Goal: Task Accomplishment & Management: Complete application form

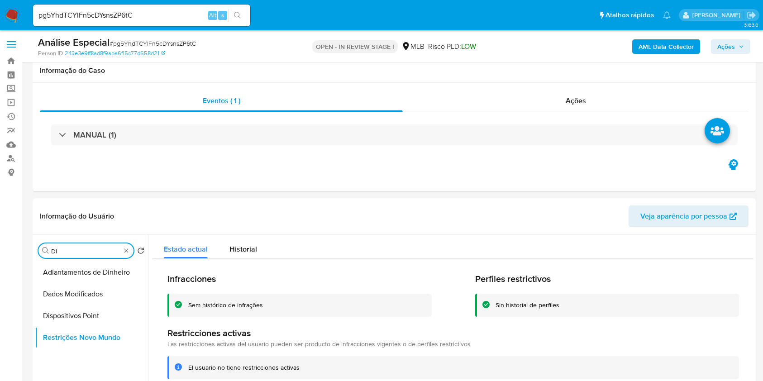
select select "10"
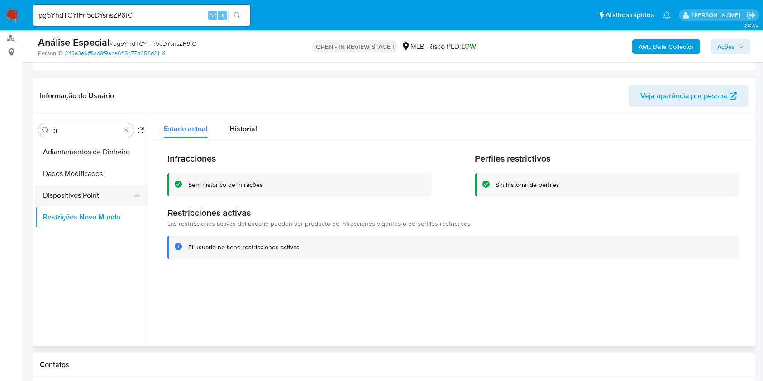
click at [100, 191] on button "Dispositivos Point" at bounding box center [88, 196] width 106 height 22
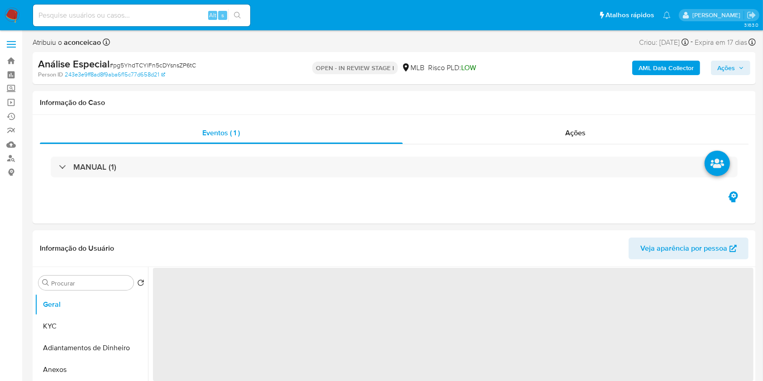
select select "10"
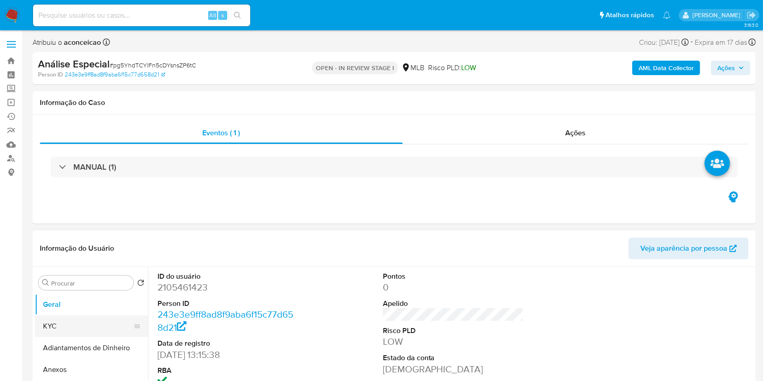
click at [54, 331] on button "KYC" at bounding box center [88, 326] width 106 height 22
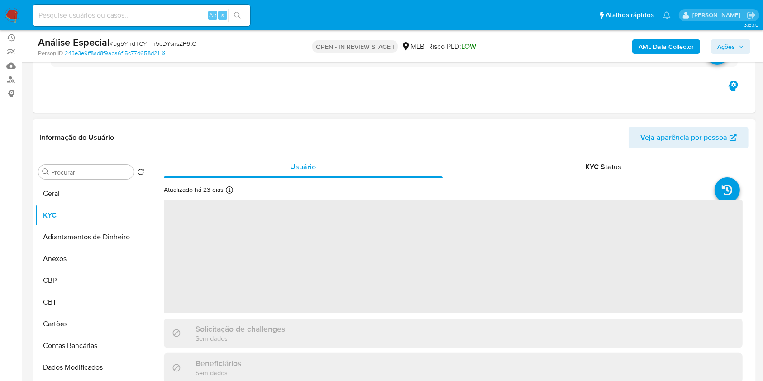
scroll to position [120, 0]
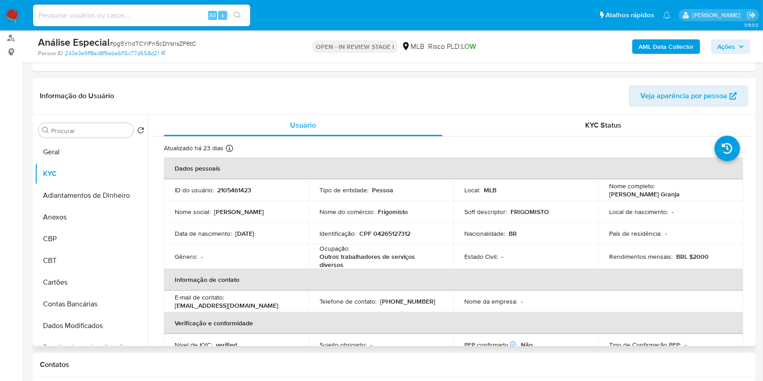
click at [398, 258] on p "Outros trabalhadores de serviços diversos" at bounding box center [379, 261] width 119 height 16
click at [120, 130] on input "Procurar" at bounding box center [90, 131] width 79 height 8
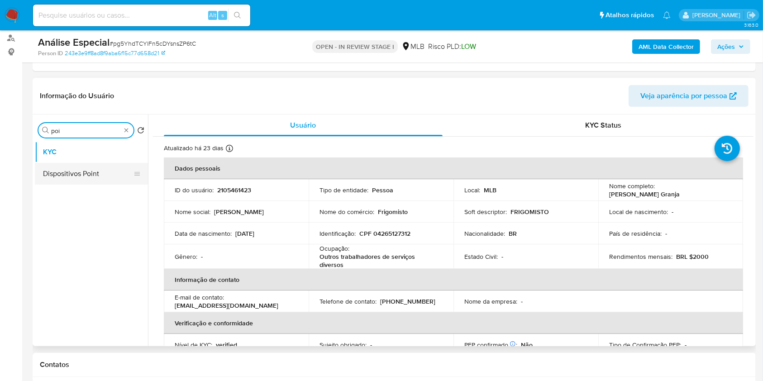
type input "poi"
click at [101, 178] on button "Dispositivos Point" at bounding box center [88, 174] width 106 height 22
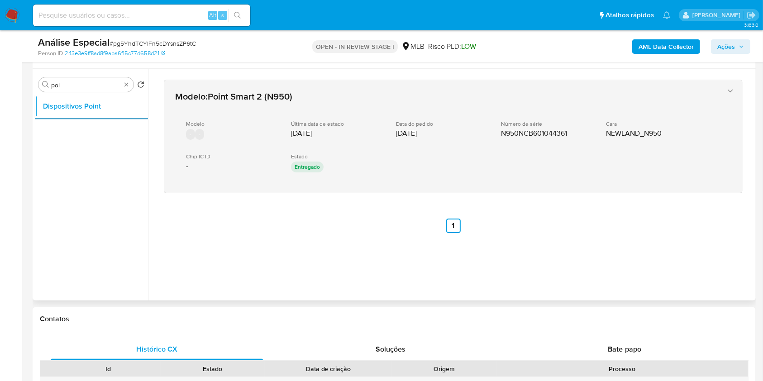
scroll to position [181, 0]
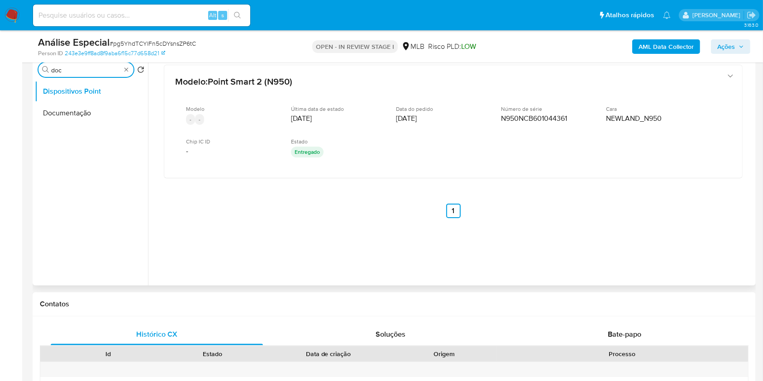
type input "doc"
click at [62, 131] on ul "Dispositivos Point Documentação" at bounding box center [91, 183] width 113 height 204
click at [70, 113] on button "Documentação" at bounding box center [88, 113] width 106 height 22
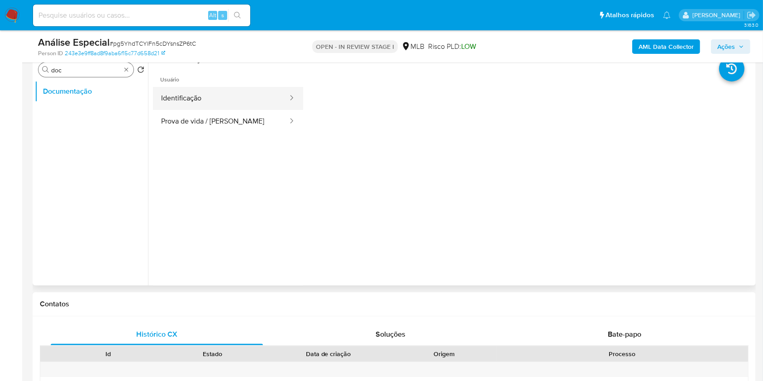
click at [181, 105] on button "Identificação" at bounding box center [221, 98] width 136 height 23
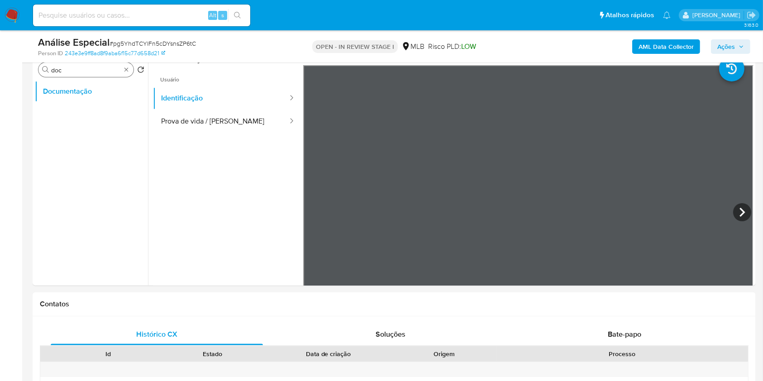
click at [660, 47] on b "AML Data Collector" at bounding box center [666, 46] width 55 height 14
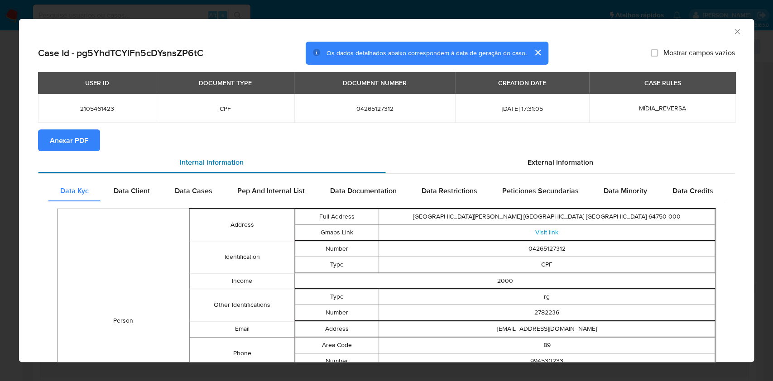
click at [74, 153] on div "Internal information" at bounding box center [212, 162] width 348 height 22
click at [86, 146] on span "Anexar PDF" at bounding box center [69, 140] width 38 height 20
drag, startPoint x: 730, startPoint y: 29, endPoint x: 699, endPoint y: 43, distance: 34.1
click at [732, 30] on icon "Fechar a janela" at bounding box center [736, 31] width 9 height 9
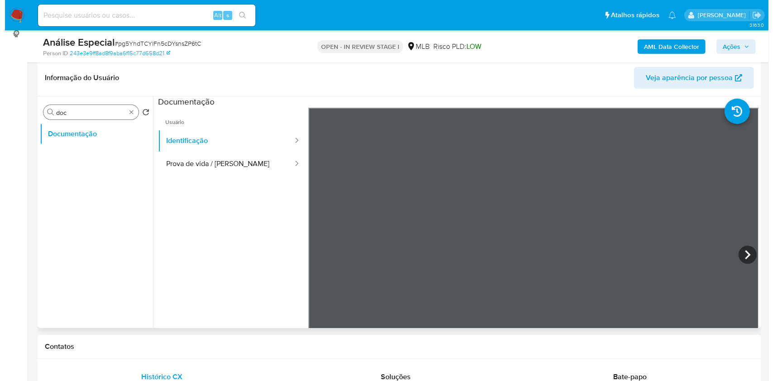
scroll to position [120, 0]
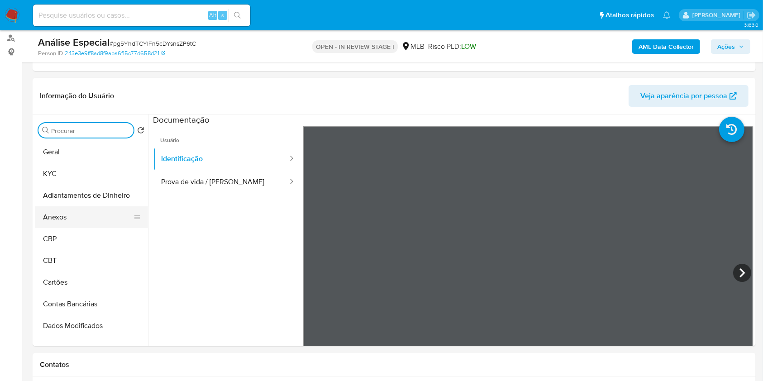
click at [82, 222] on button "Anexos" at bounding box center [88, 217] width 106 height 22
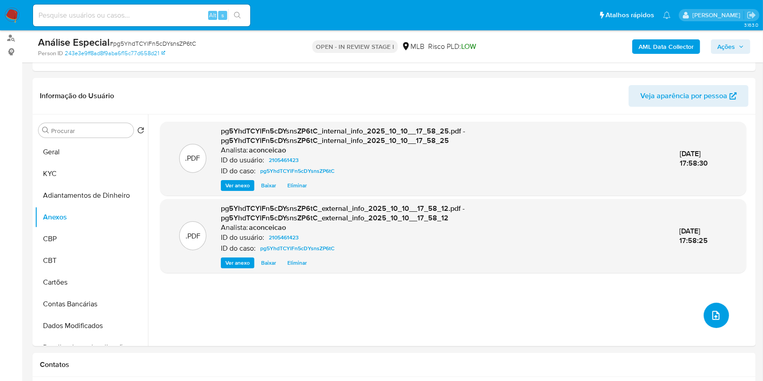
click at [721, 313] on button "upload-file" at bounding box center [716, 315] width 25 height 25
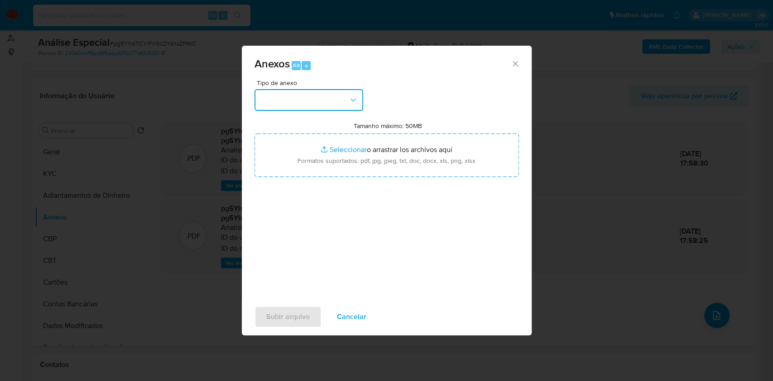
click at [321, 100] on button "button" at bounding box center [308, 100] width 109 height 22
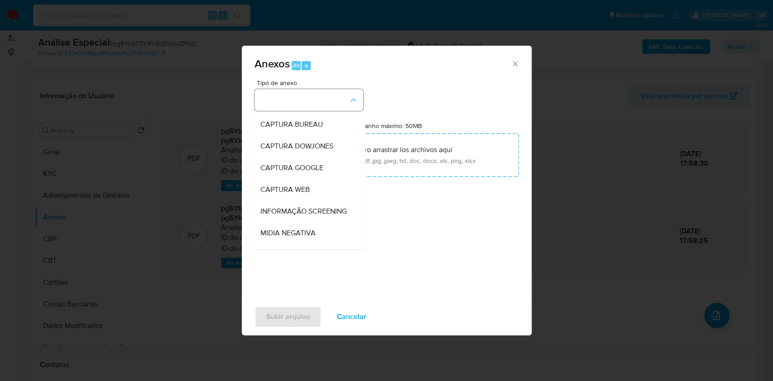
scroll to position [139, 0]
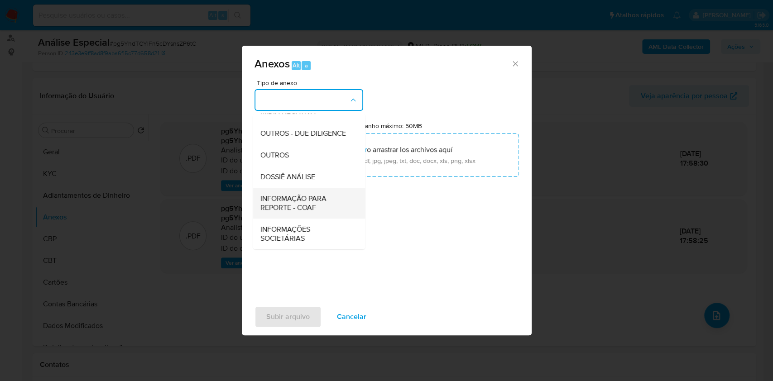
drag, startPoint x: 318, startPoint y: 198, endPoint x: 458, endPoint y: 140, distance: 151.6
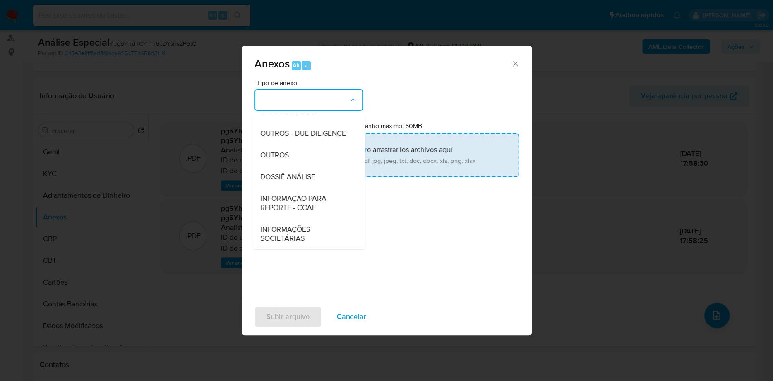
click at [319, 198] on span "INFORMAÇÃO PARA REPORTE - COAF" at bounding box center [306, 203] width 92 height 18
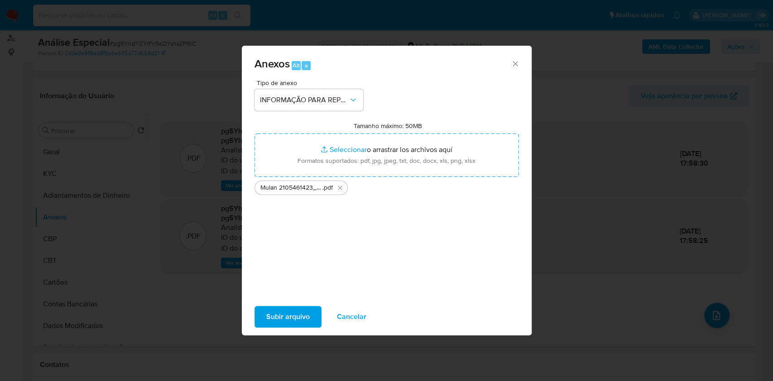
click at [298, 317] on span "Subir arquivo" at bounding box center [287, 317] width 43 height 20
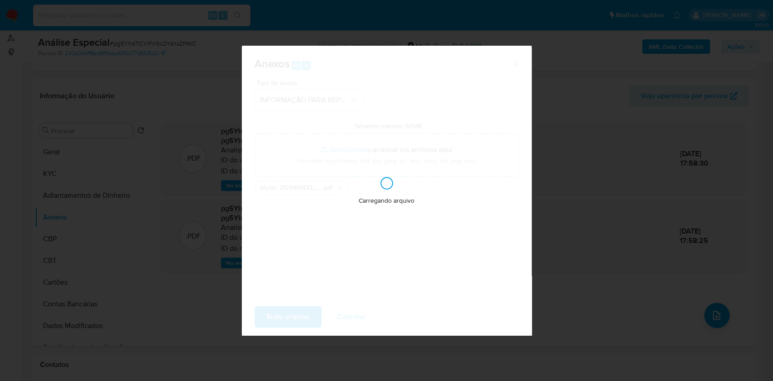
click at [673, 125] on div "Anexos Alt a Tipo de anexo INFORMAÇÃO PARA REPORTE - COAF Tamanho máximo: 50MB …" at bounding box center [386, 190] width 773 height 381
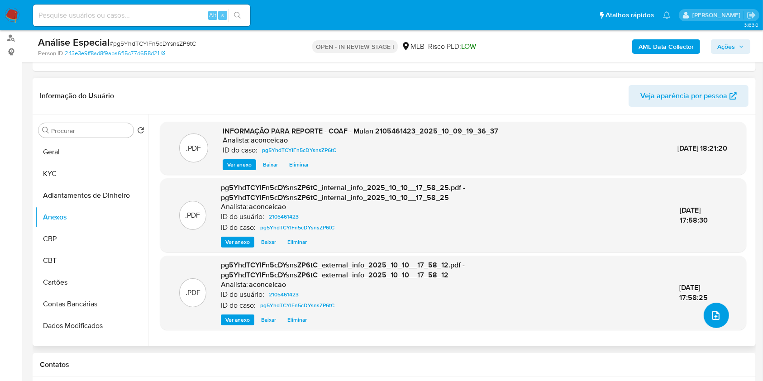
click at [704, 310] on button "upload-file" at bounding box center [716, 315] width 25 height 25
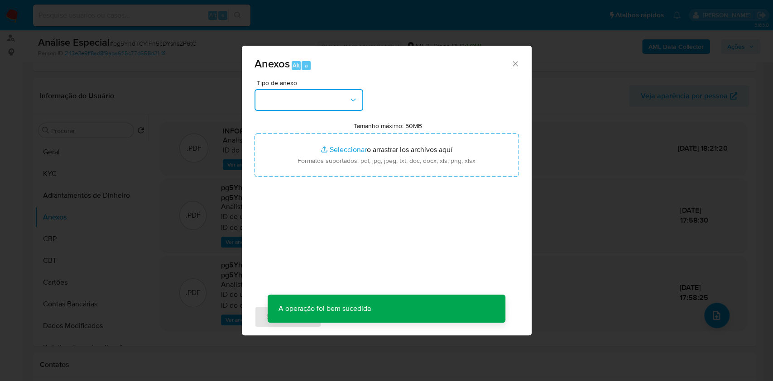
drag, startPoint x: 308, startPoint y: 95, endPoint x: 313, endPoint y: 113, distance: 18.5
click at [308, 96] on button "button" at bounding box center [308, 100] width 109 height 22
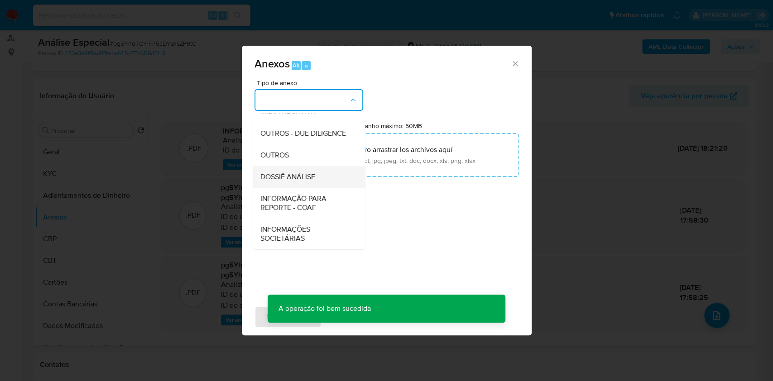
click at [317, 175] on div "DOSSIÊ ANÁLISE" at bounding box center [306, 177] width 92 height 22
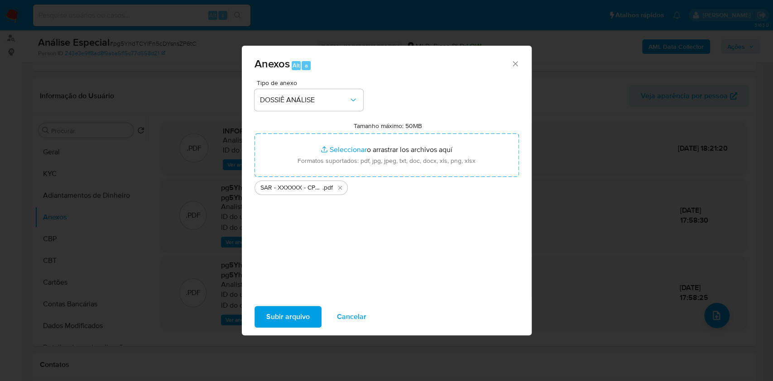
click at [291, 317] on span "Subir arquivo" at bounding box center [287, 317] width 43 height 20
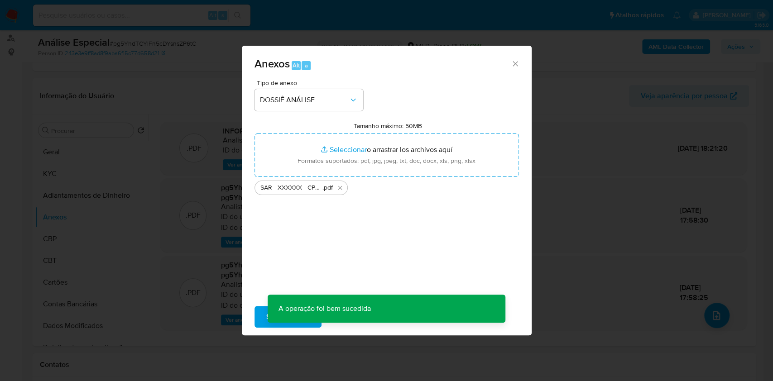
click at [731, 48] on div "Anexos Alt a Tipo de anexo DOSSIÊ ANÁLISE Tamanho máximo: 50MB Seleccionar arch…" at bounding box center [386, 190] width 773 height 381
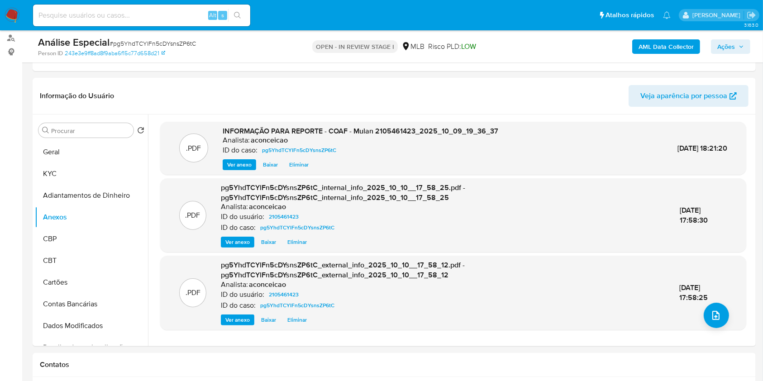
click at [734, 47] on span "Ações" at bounding box center [726, 46] width 18 height 14
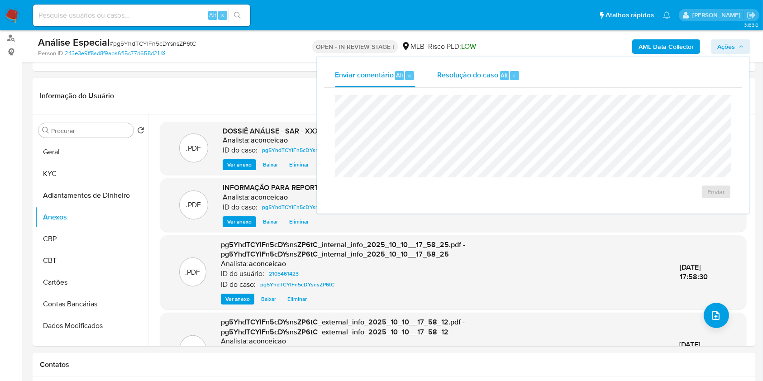
drag, startPoint x: 463, startPoint y: 89, endPoint x: 461, endPoint y: 83, distance: 5.9
click at [463, 89] on div "Enviar" at bounding box center [533, 147] width 418 height 119
click at [460, 81] on div "Resolução do caso Alt r" at bounding box center [478, 76] width 83 height 24
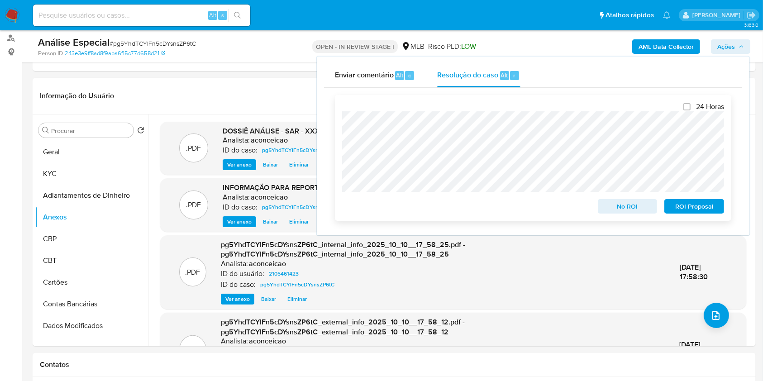
click at [676, 206] on span "ROI Proposal" at bounding box center [694, 206] width 47 height 13
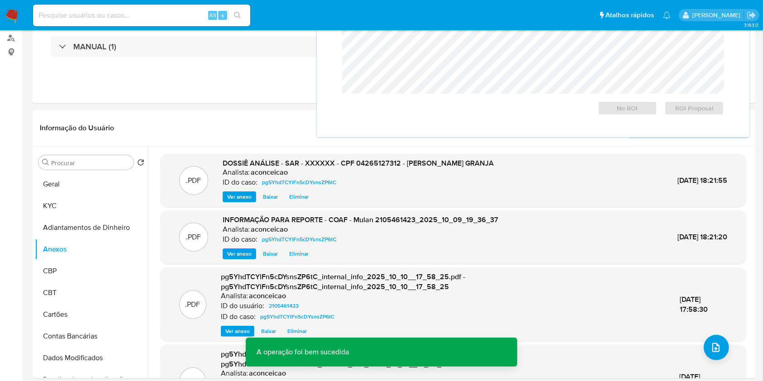
scroll to position [0, 0]
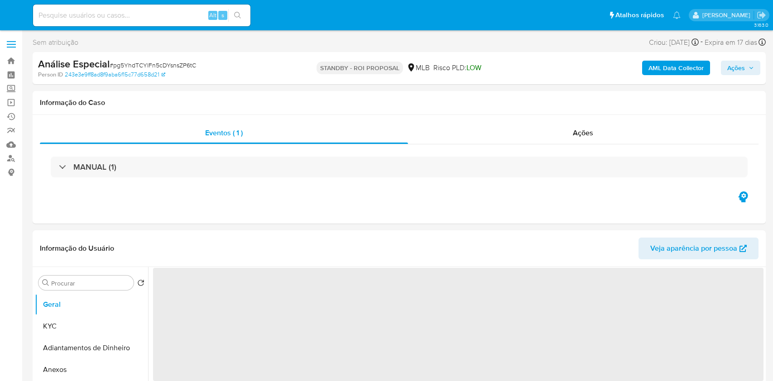
select select "10"
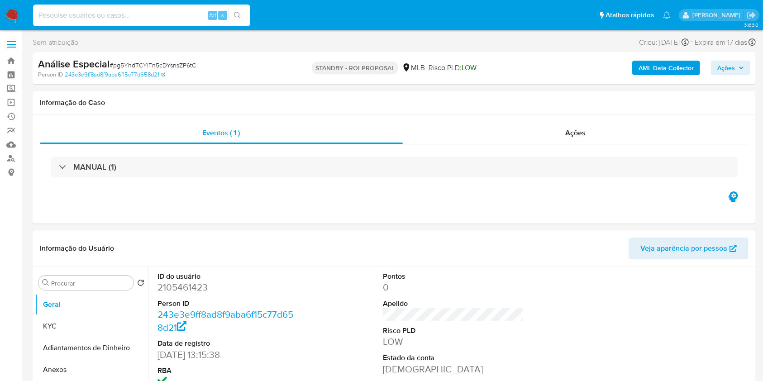
click at [168, 10] on input at bounding box center [141, 16] width 217 height 12
paste input "byZjk48ot2XYGNFBU9AXCQoU"
type input "byZjk48ot2XYGNFBU9AXCQoU"
click at [237, 16] on icon "search-icon" at bounding box center [237, 15] width 7 height 7
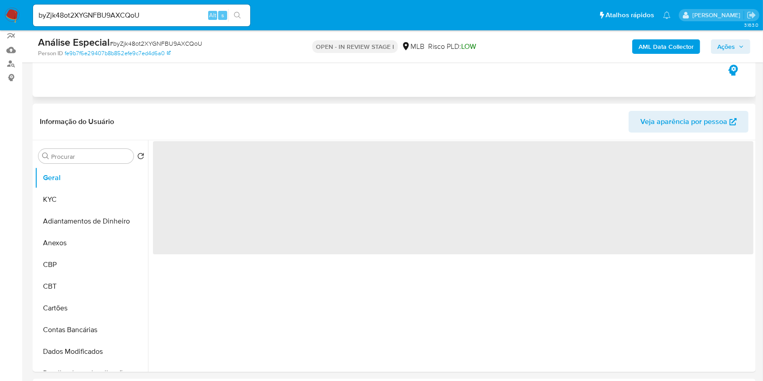
select select "10"
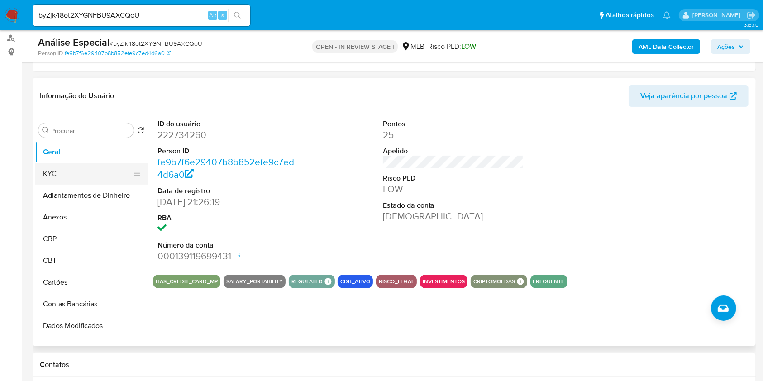
click at [87, 165] on button "KYC" at bounding box center [88, 174] width 106 height 22
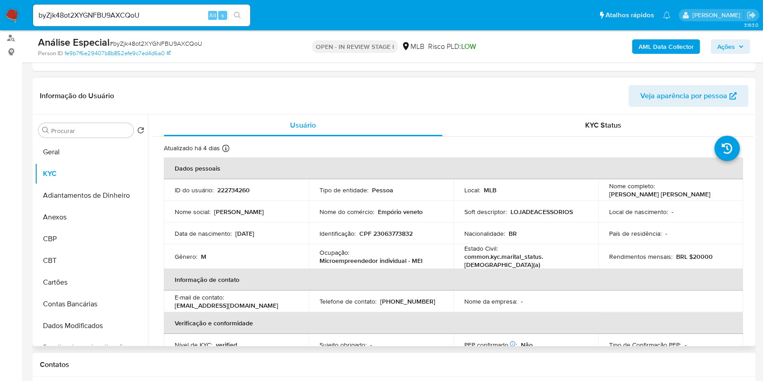
click at [391, 258] on p "Microempreendedor individual - MEI" at bounding box center [371, 261] width 103 height 8
copy div "Ocupação : Microempreendedor individual - MEI"
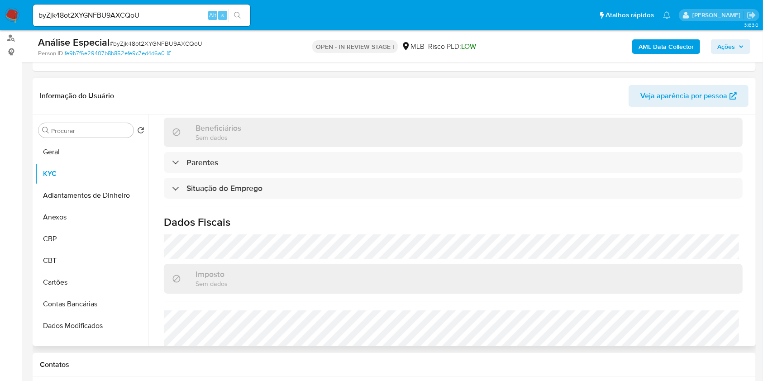
scroll to position [385, 0]
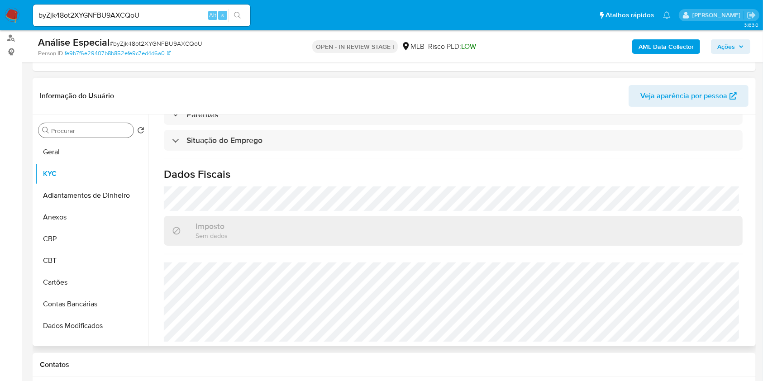
click at [112, 134] on input "Procurar" at bounding box center [90, 131] width 79 height 8
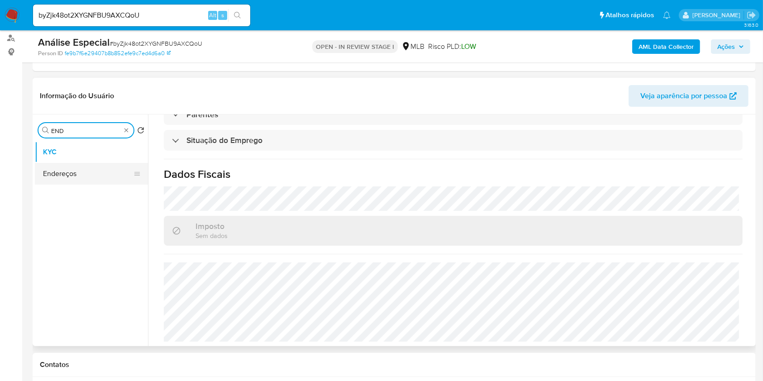
type input "END"
click at [115, 172] on button "Endereços" at bounding box center [88, 174] width 106 height 22
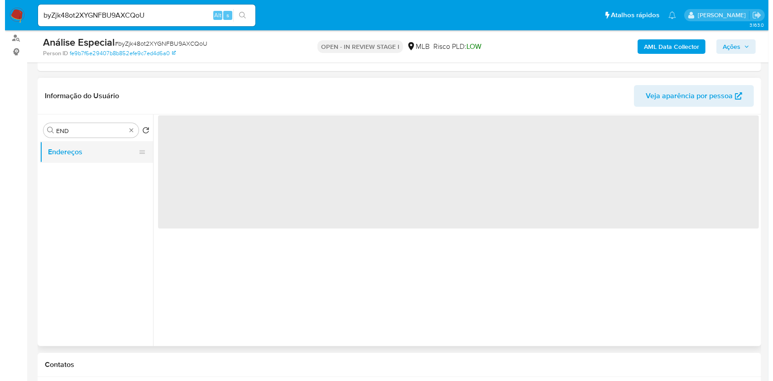
scroll to position [0, 0]
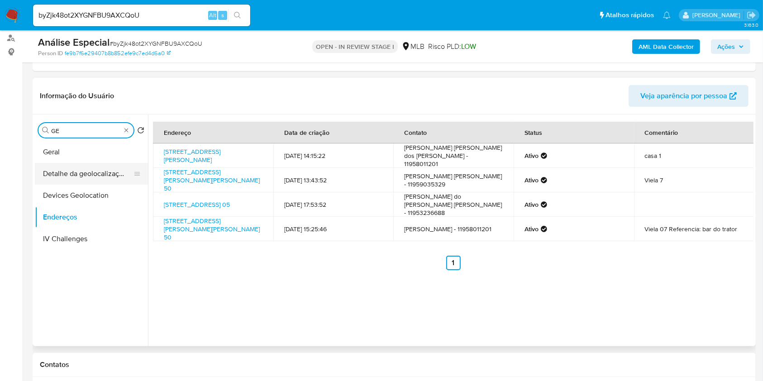
type input "GE"
click at [99, 174] on button "Detalhe da geolocalização" at bounding box center [88, 174] width 106 height 22
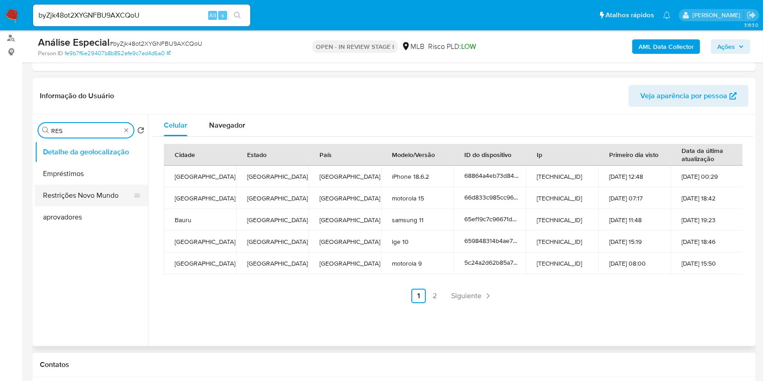
type input "RES"
click at [105, 185] on button "Restrições Novo Mundo" at bounding box center [88, 196] width 106 height 22
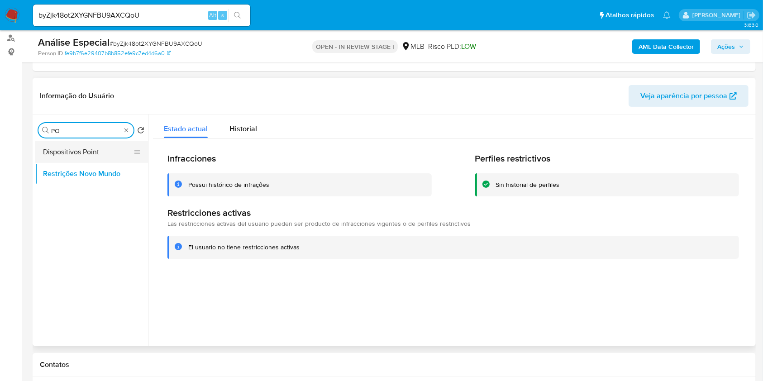
type input "PO"
click at [106, 149] on button "Dispositivos Point" at bounding box center [88, 152] width 106 height 22
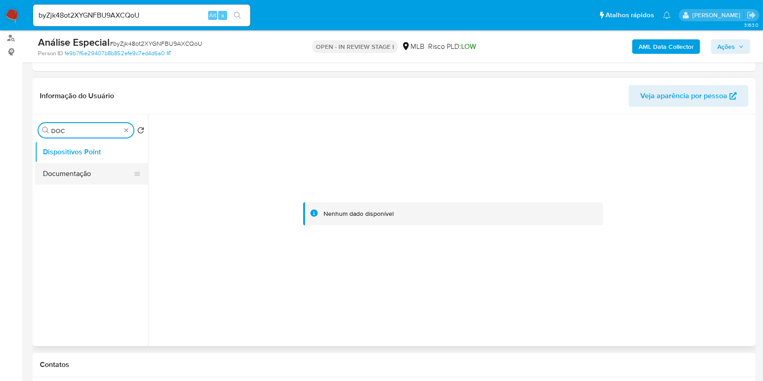
type input "DOC"
click at [98, 174] on button "Documentação" at bounding box center [88, 174] width 106 height 22
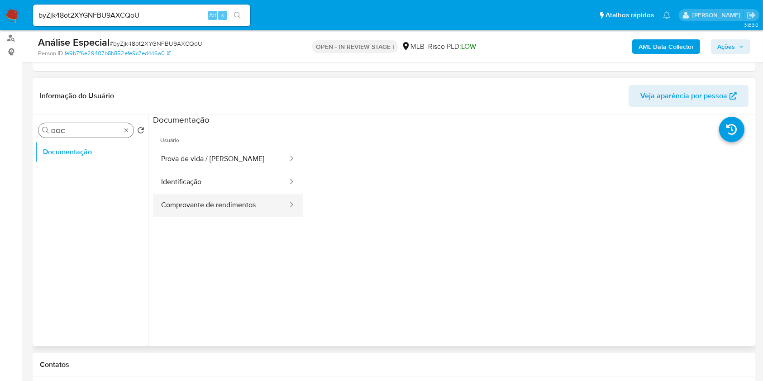
click at [240, 208] on button "Comprovante de rendimentos" at bounding box center [221, 205] width 136 height 23
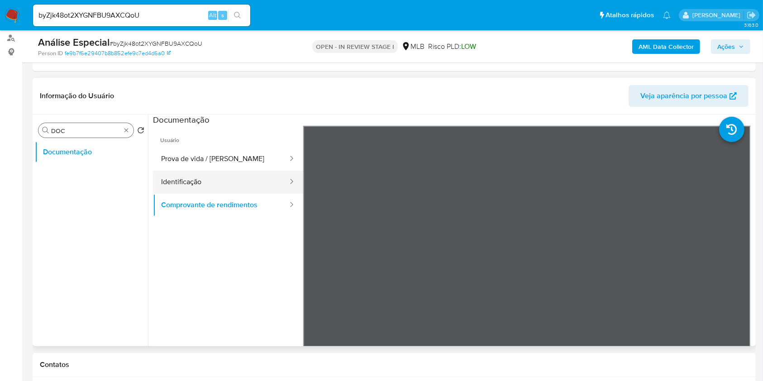
click at [205, 177] on button "Identificação" at bounding box center [221, 182] width 136 height 23
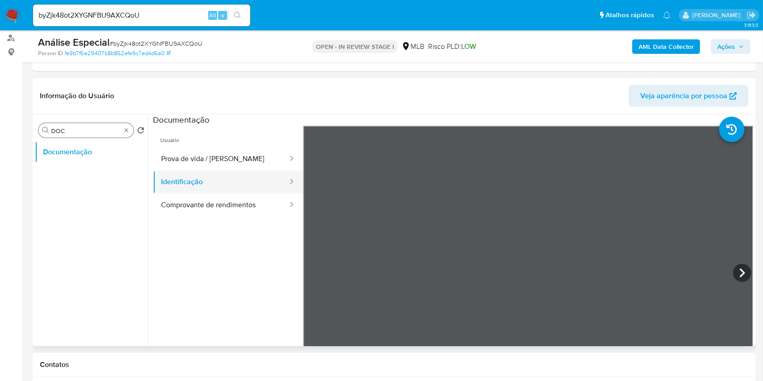
click at [185, 172] on button "Identificação" at bounding box center [221, 182] width 136 height 23
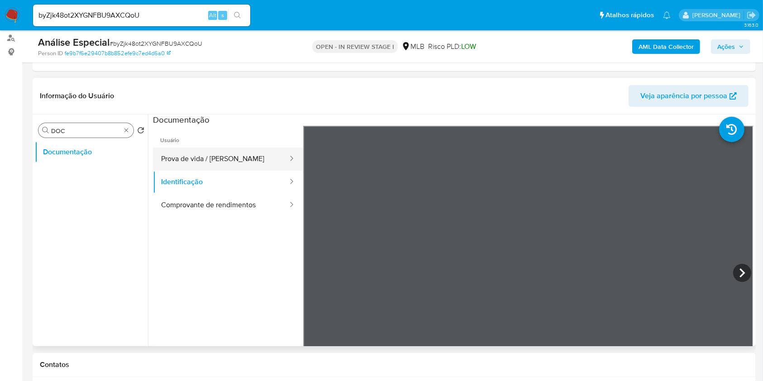
click at [188, 165] on button "Prova de vida / [PERSON_NAME]" at bounding box center [221, 159] width 136 height 23
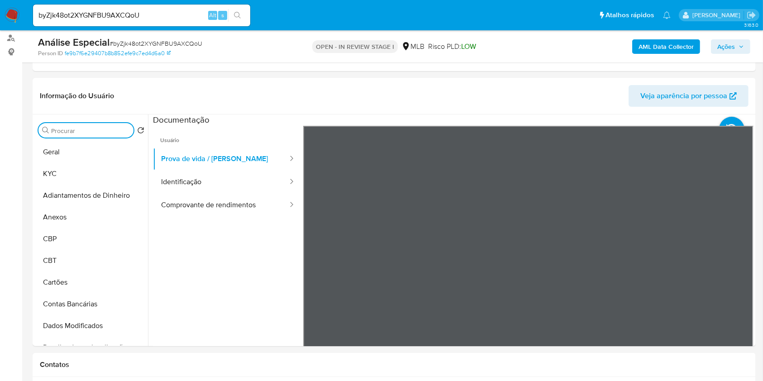
click at [647, 56] on div "AML Data Collector Ações" at bounding box center [633, 46] width 235 height 21
click at [651, 49] on b "AML Data Collector" at bounding box center [666, 46] width 55 height 14
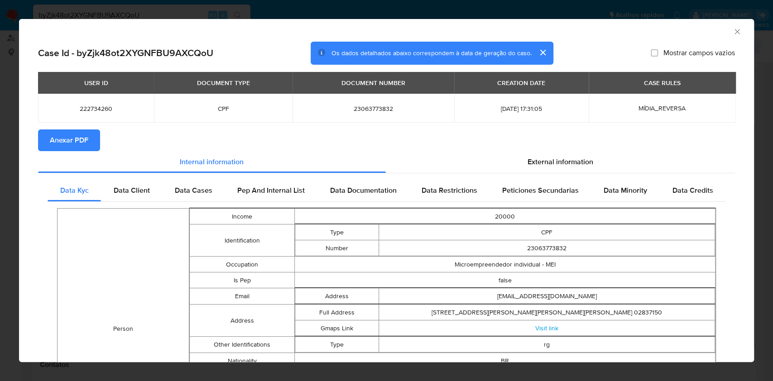
click at [67, 140] on span "Anexar PDF" at bounding box center [69, 140] width 38 height 20
click at [349, 110] on span "23063773832" at bounding box center [373, 109] width 140 height 8
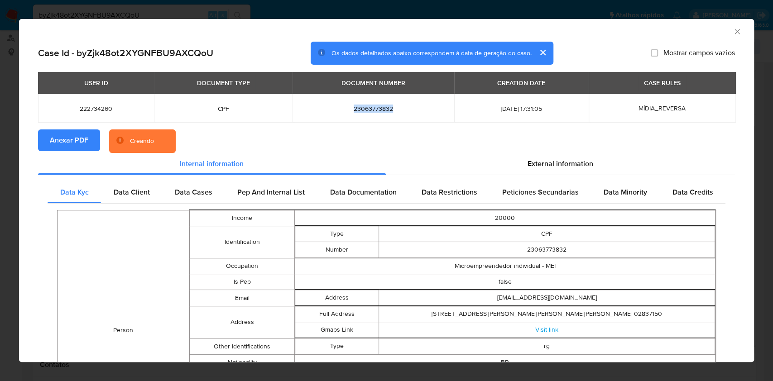
click at [349, 110] on span "23063773832" at bounding box center [373, 109] width 140 height 8
copy span "23063773832"
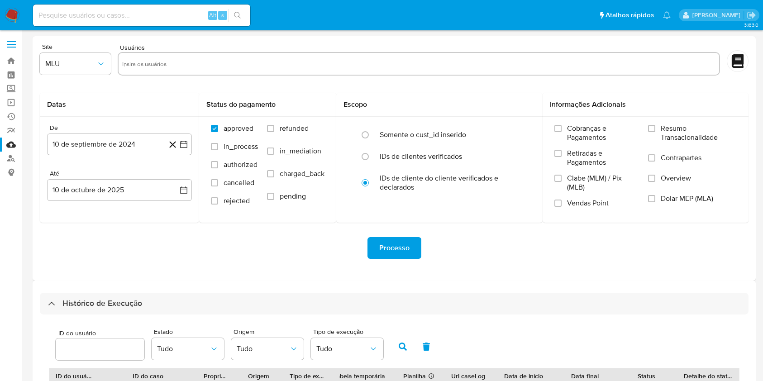
select select "10"
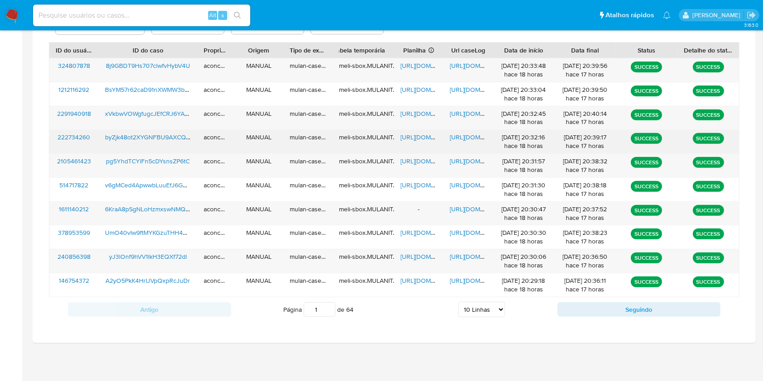
click at [413, 136] on span "[URL][DOMAIN_NAME]" at bounding box center [432, 137] width 62 height 9
click at [454, 138] on span "https://docs.google.com/document/d/1gWEZ29bG8Hrr_HQHSE3bnP9ykxK4CYB-HsTBSvkIFjY…" at bounding box center [481, 137] width 62 height 9
